Goal: Navigation & Orientation: Find specific page/section

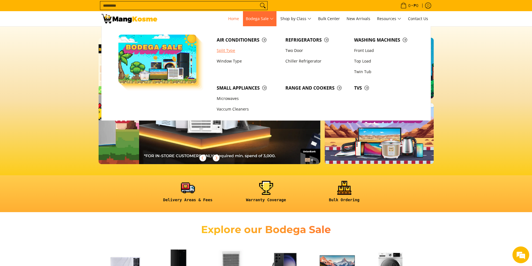
scroll to position [0, 222]
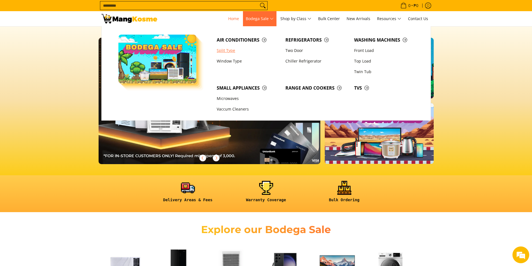
click at [230, 50] on link "Split Type" at bounding box center [248, 50] width 69 height 11
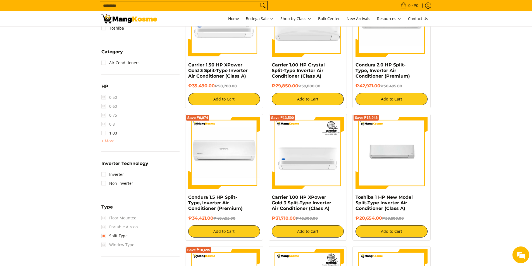
scroll to position [419, 0]
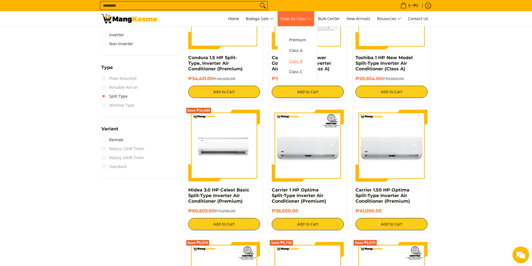
click at [300, 58] on span "Class B" at bounding box center [297, 61] width 17 height 7
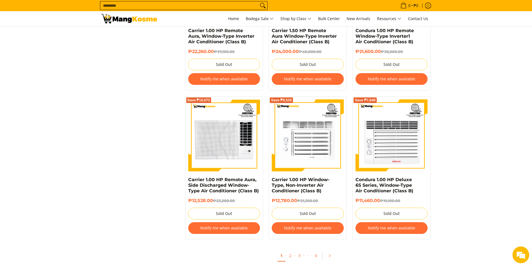
scroll to position [1033, 0]
